Goal: Task Accomplishment & Management: Manage account settings

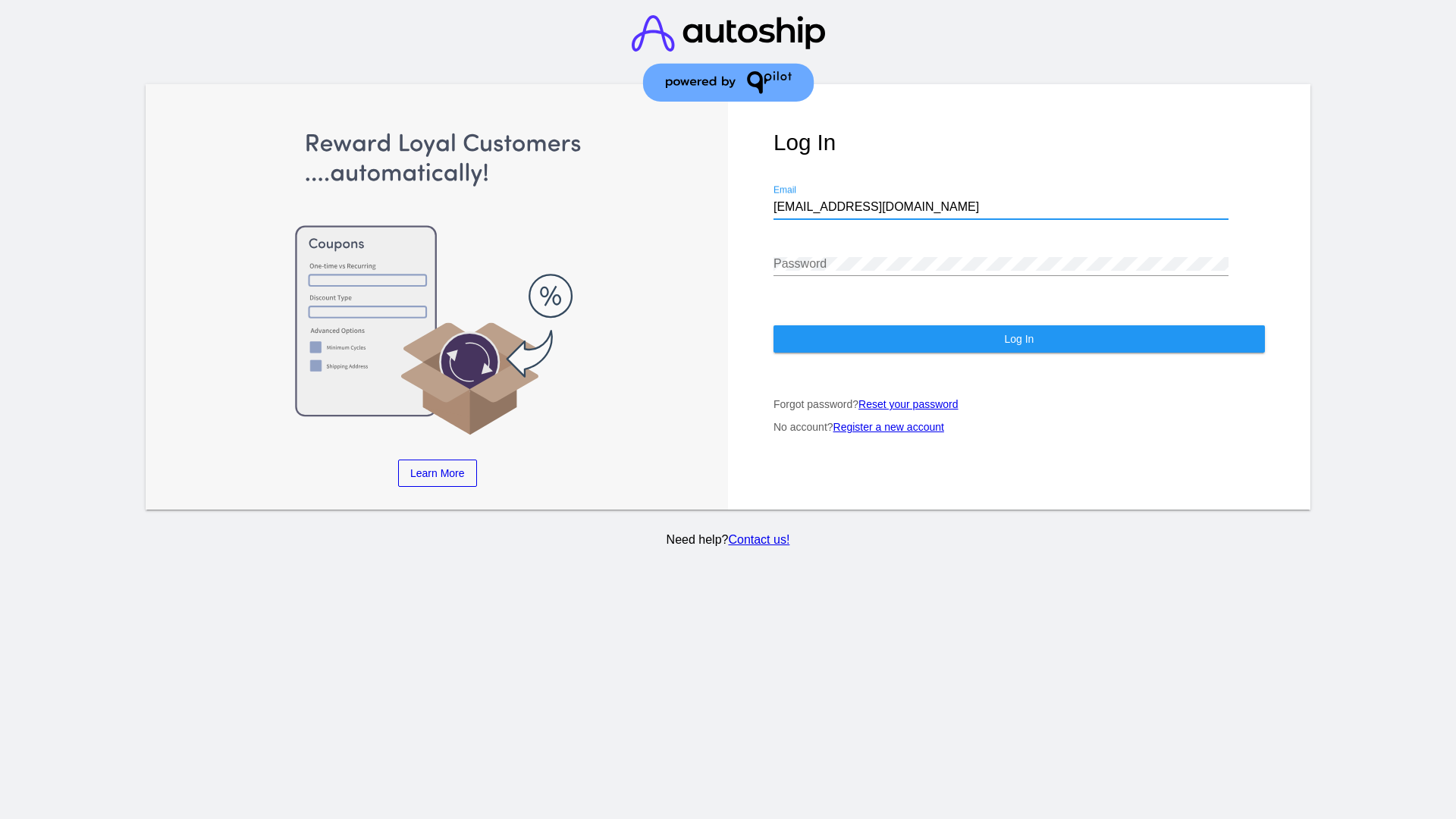
type input "[EMAIL_ADDRESS][DOMAIN_NAME]"
click at [1019, 339] on span "Log In" at bounding box center [1018, 338] width 29 height 12
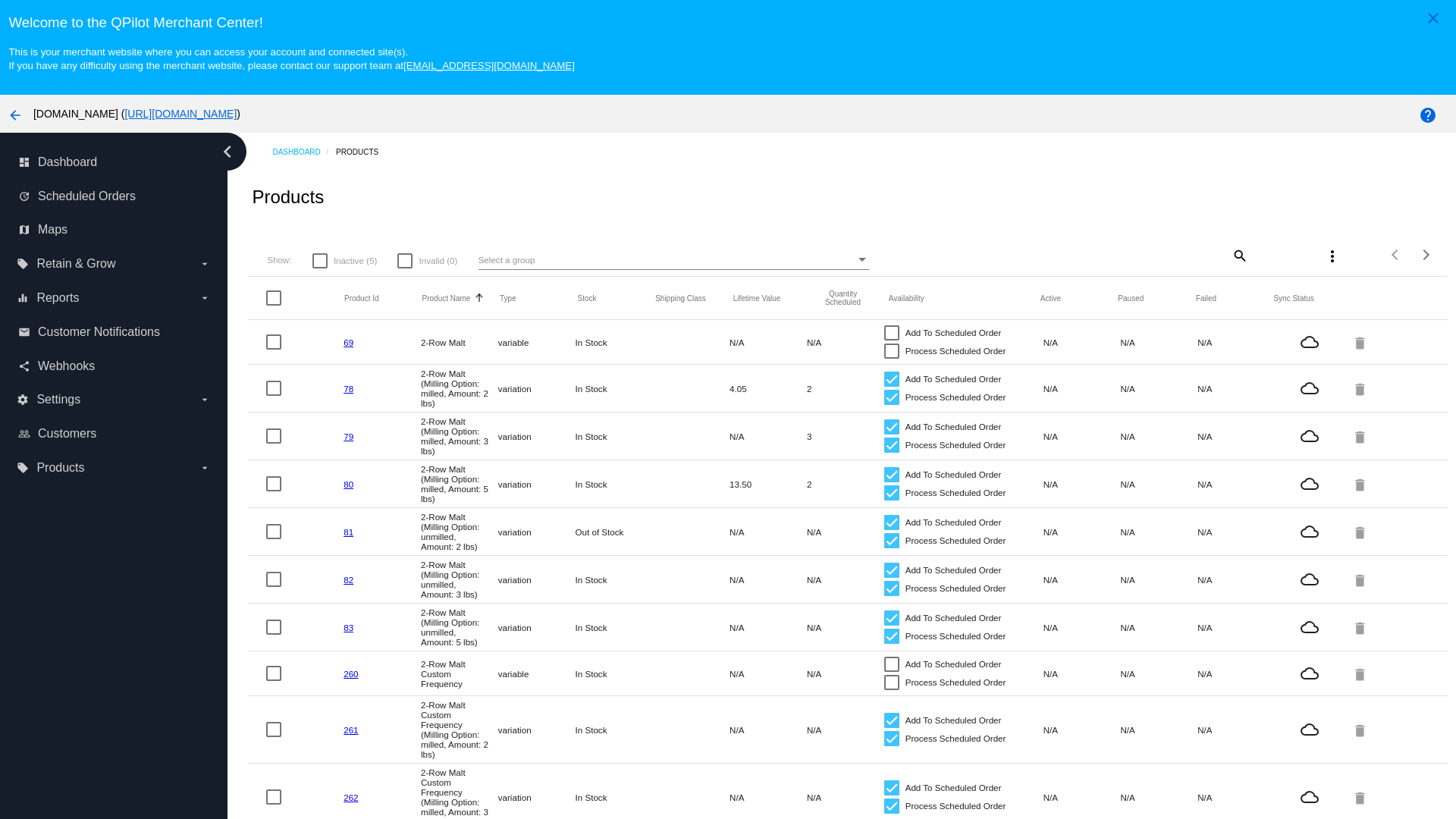
click at [345, 260] on span "Inactive (5)" at bounding box center [355, 261] width 43 height 18
click at [320, 269] on input "Inactive (5)" at bounding box center [319, 269] width 1 height 1
checkbox input "true"
click at [1239, 255] on mat-icon "search" at bounding box center [1239, 255] width 18 height 24
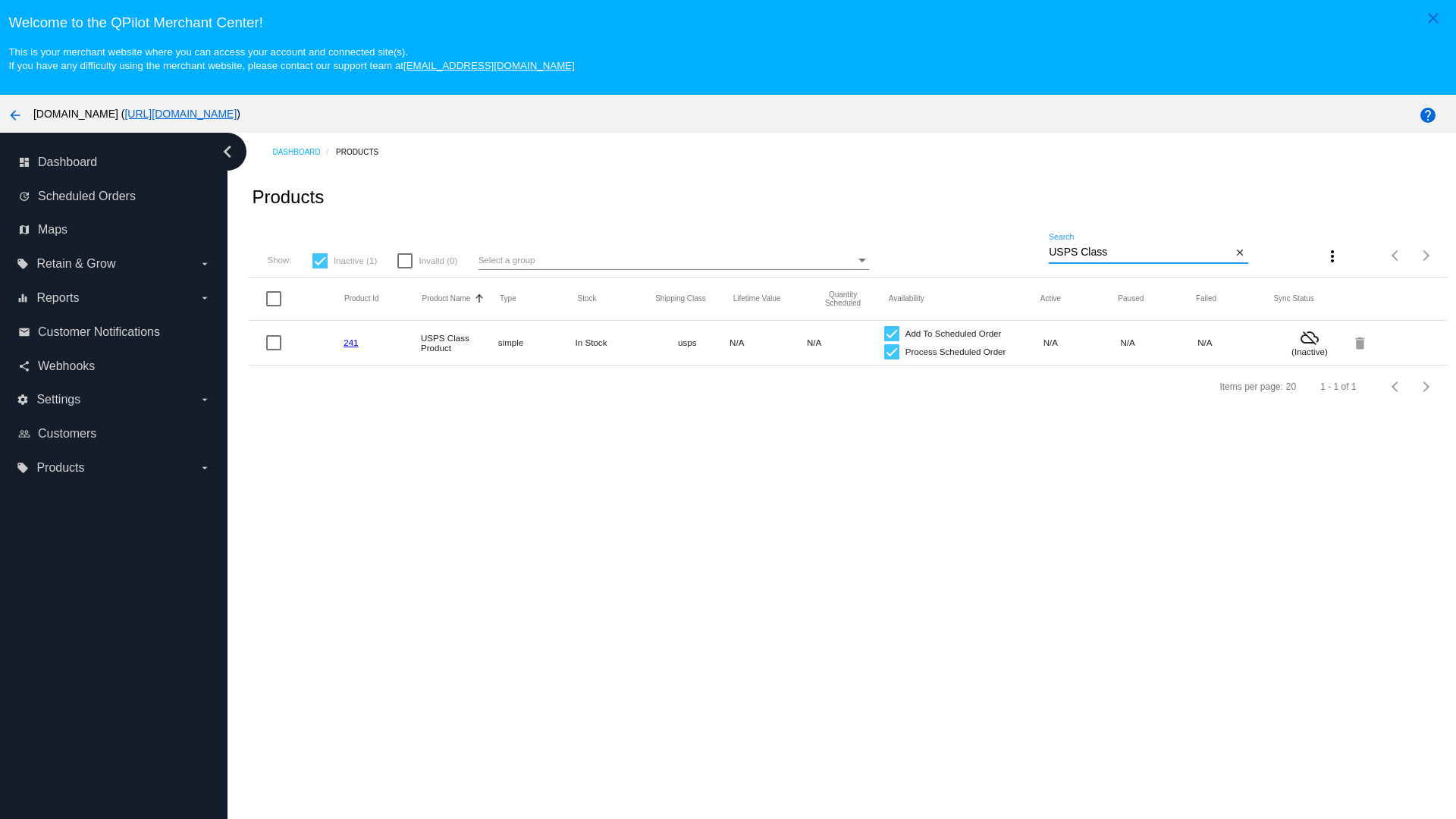
type input "Variable Enable"
